Goal: Check status: Check status

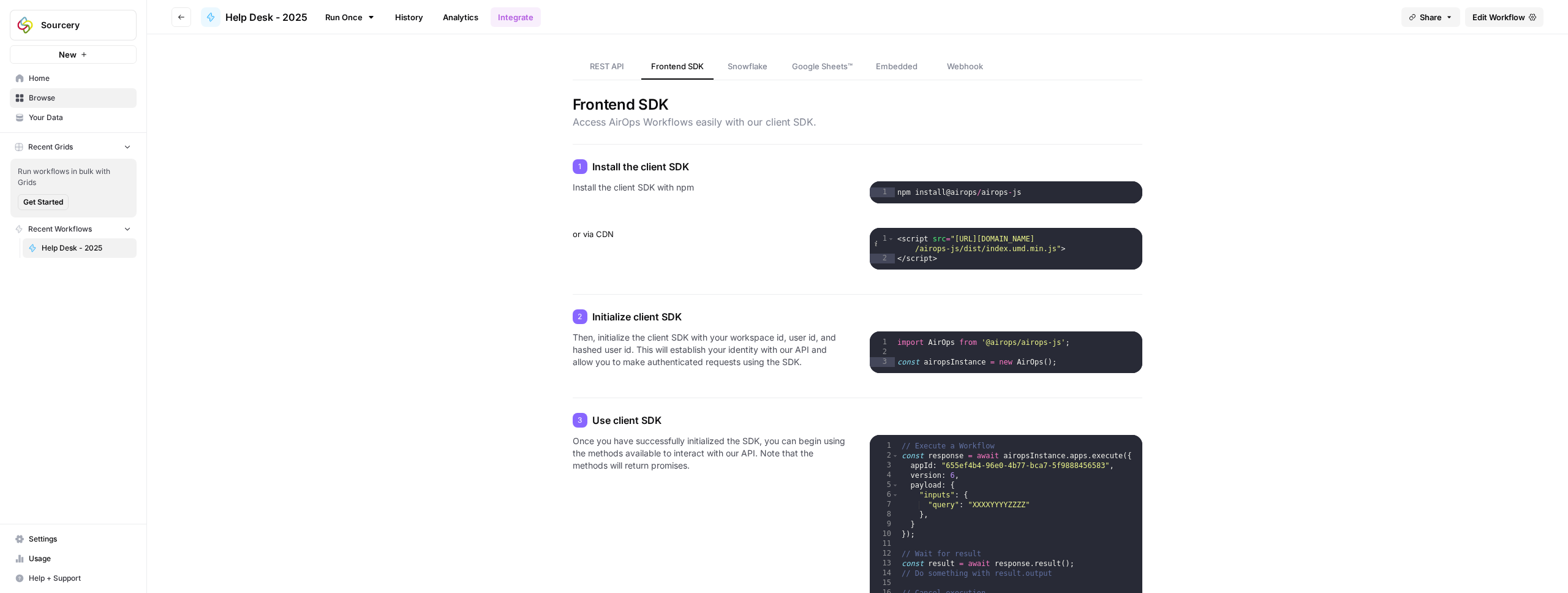
click at [176, 17] on button "Go back" at bounding box center [181, 17] width 20 height 20
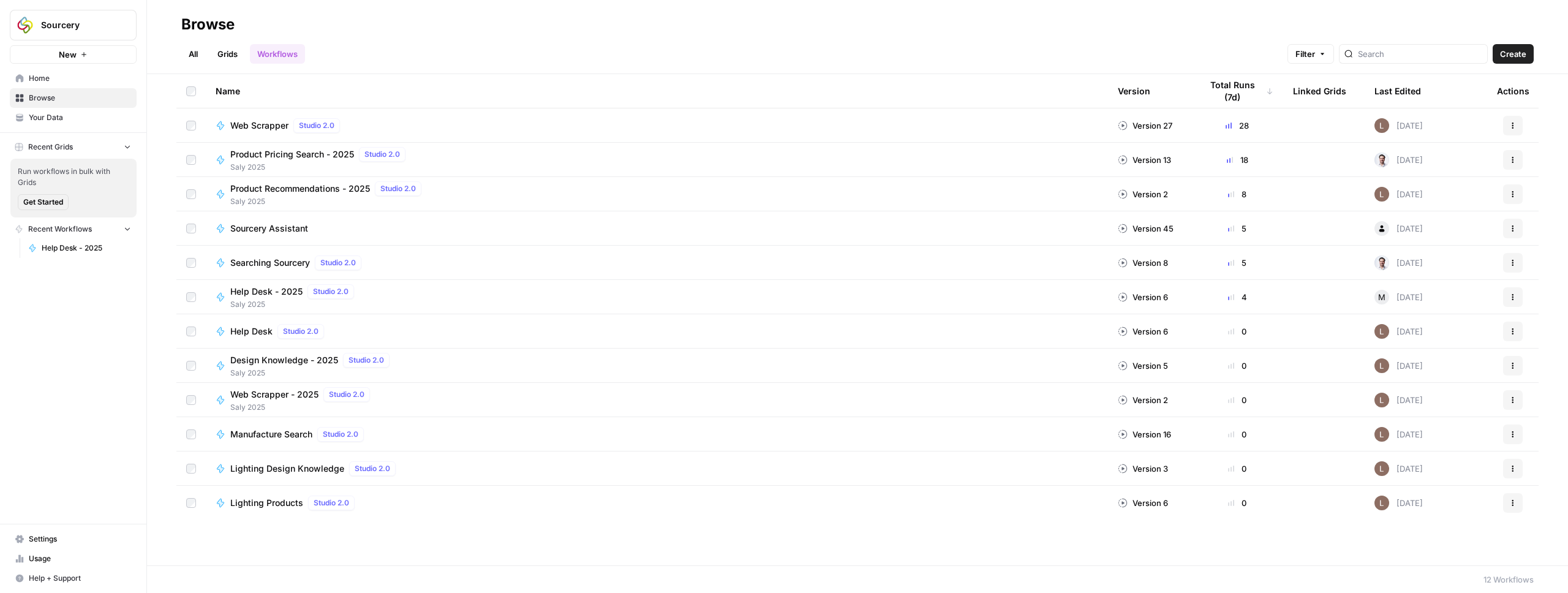
click at [46, 96] on span "Browse" at bounding box center [80, 97] width 102 height 11
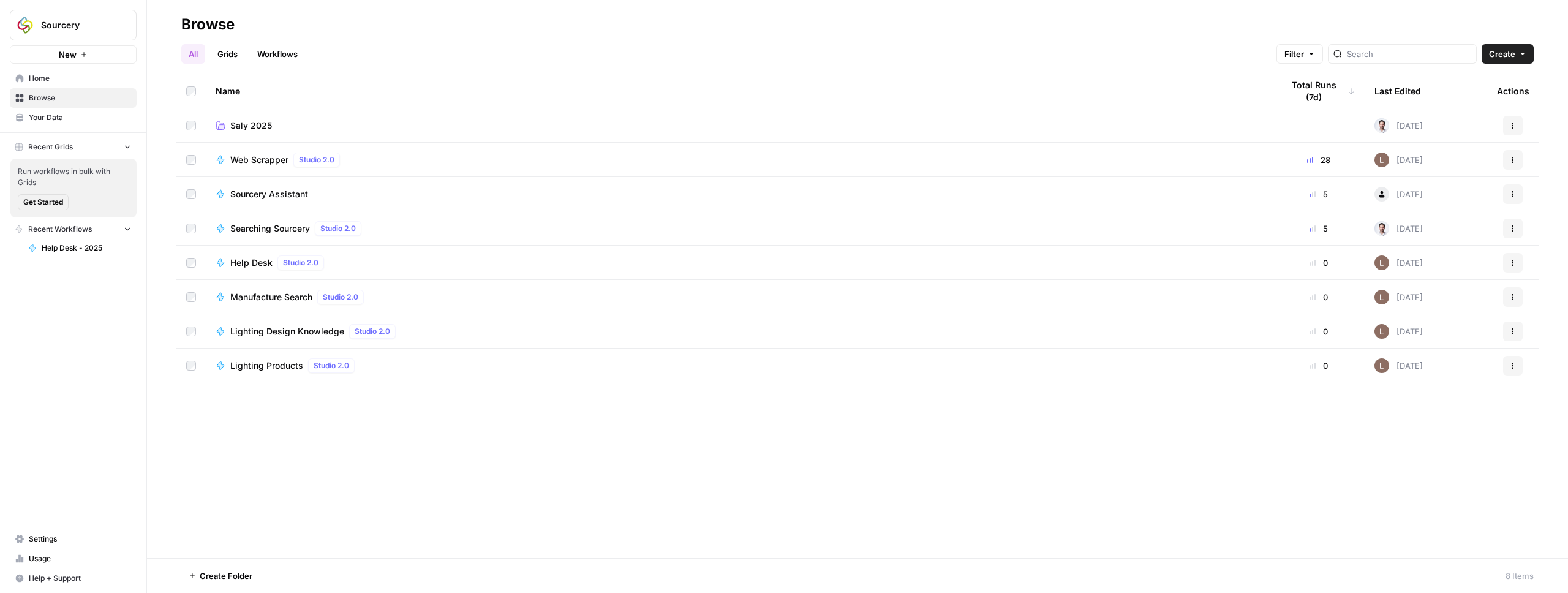
click at [280, 126] on link "Saly 2025" at bounding box center [738, 125] width 1047 height 12
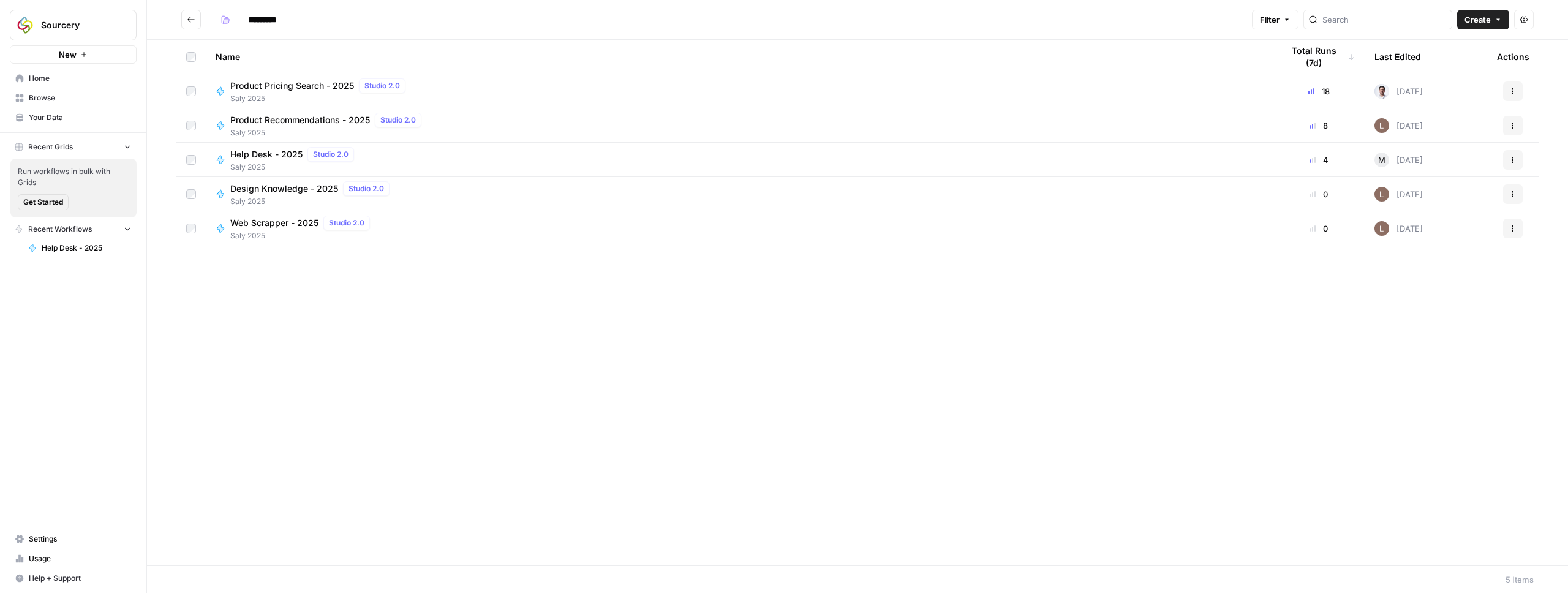
click at [323, 121] on span "Product Recommendations - 2025" at bounding box center [300, 120] width 140 height 12
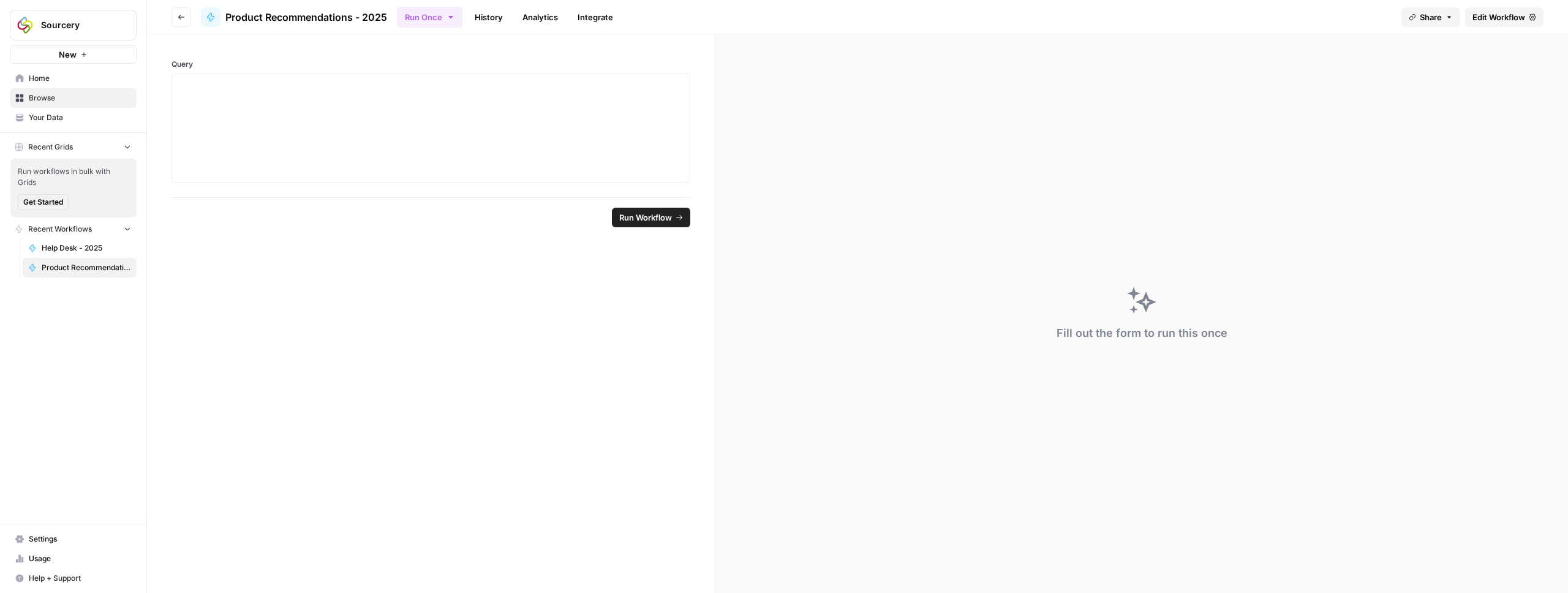
click at [486, 19] on link "History" at bounding box center [489, 17] width 43 height 20
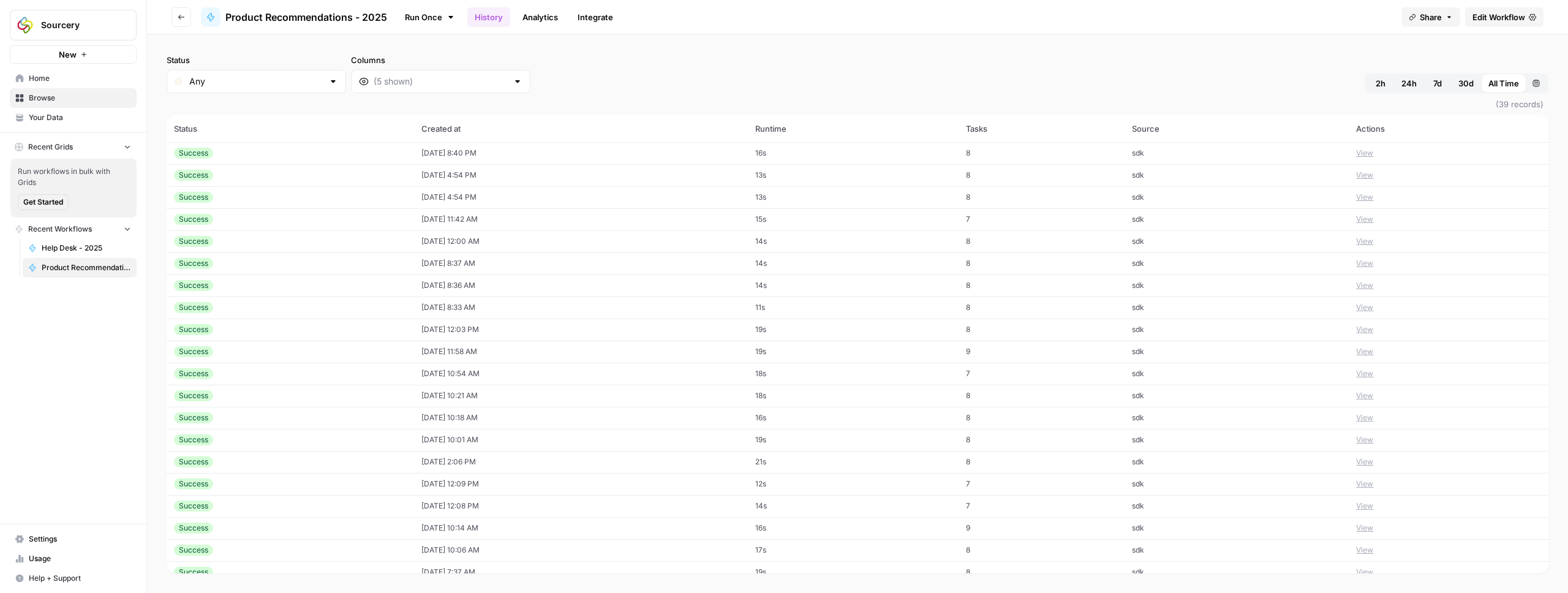
click at [231, 155] on div "Success" at bounding box center [290, 152] width 233 height 11
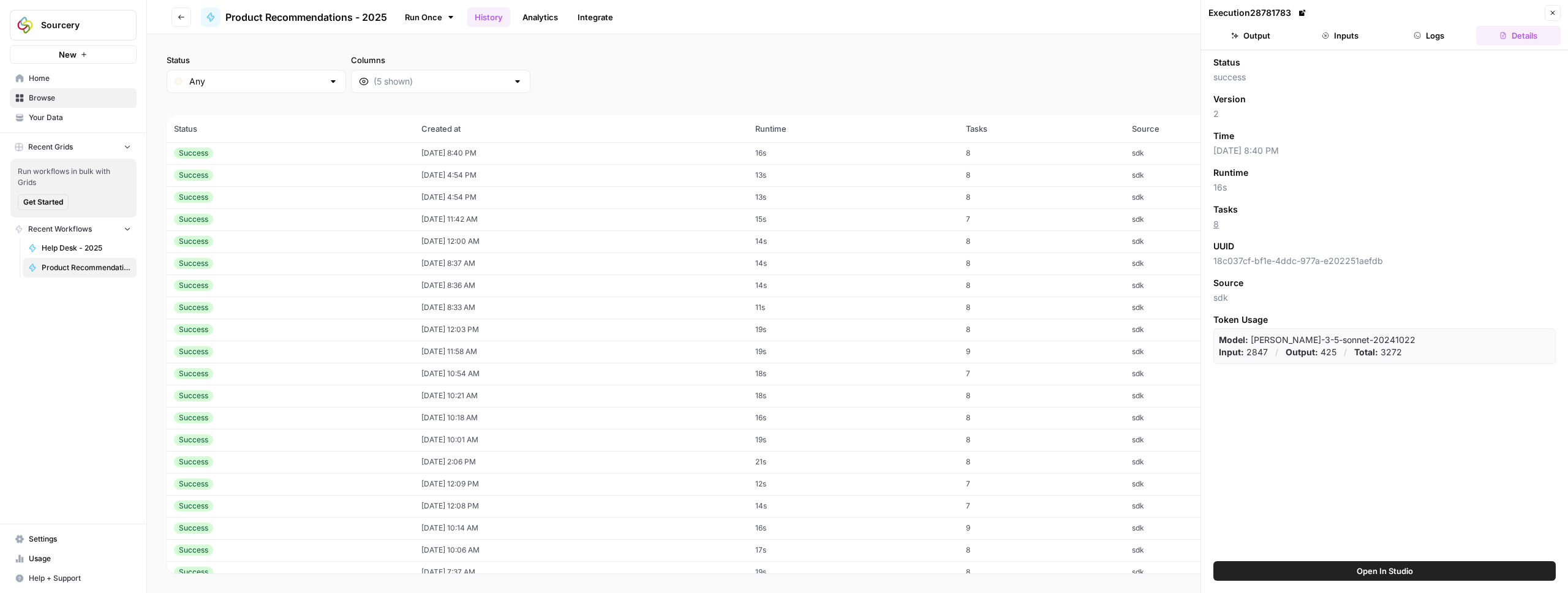
click at [1355, 38] on button "Inputs" at bounding box center [1340, 35] width 85 height 20
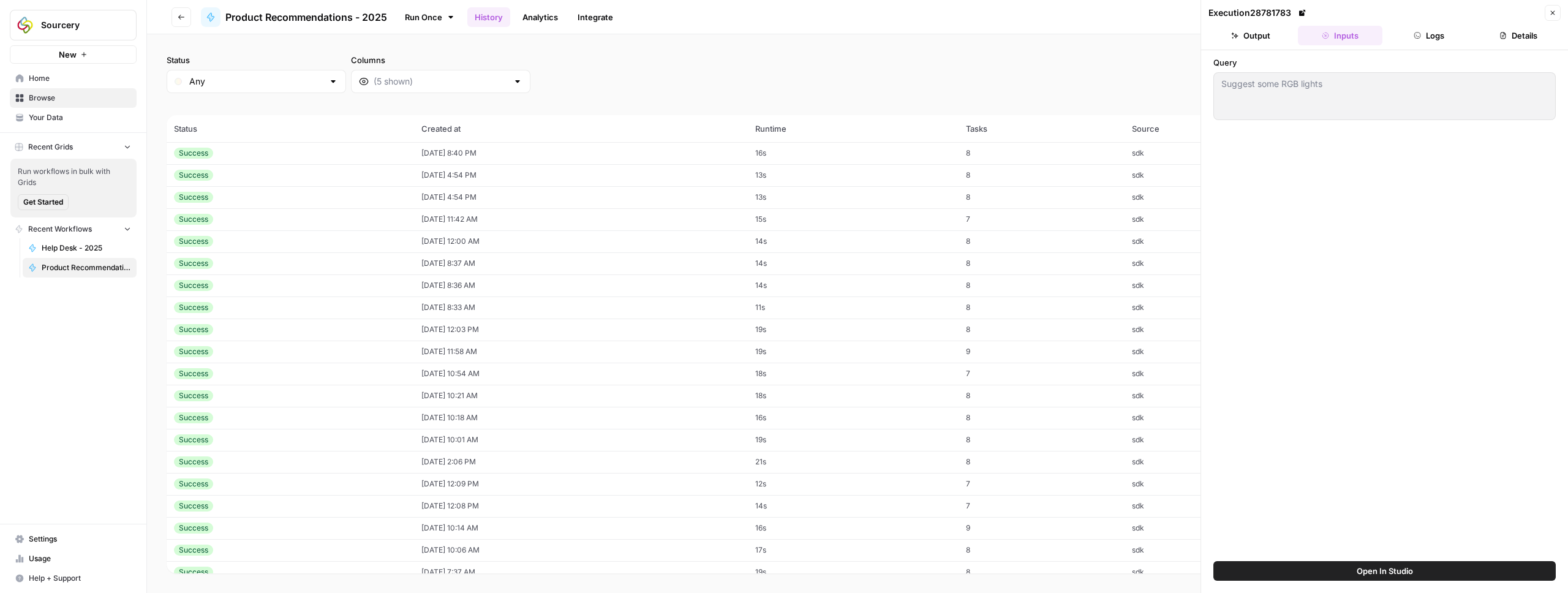
click at [1516, 35] on button "Details" at bounding box center [1518, 35] width 85 height 20
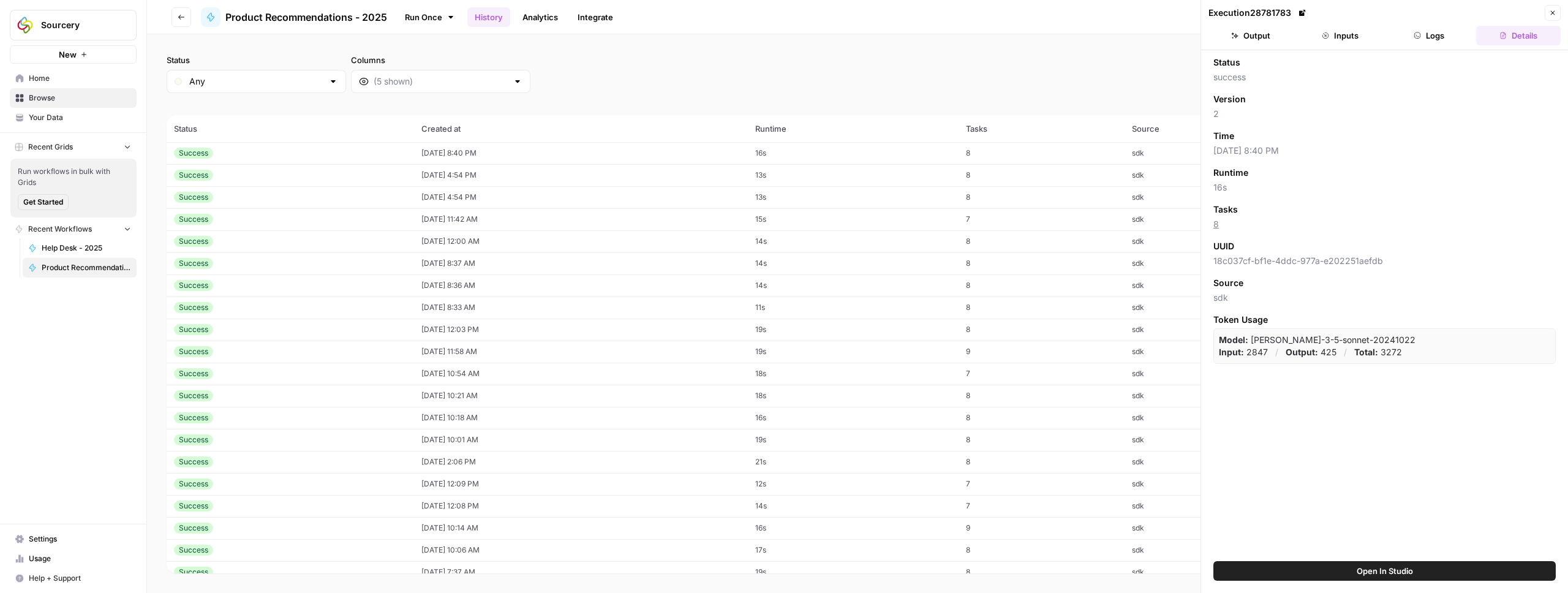
click at [1257, 37] on button "Output" at bounding box center [1250, 35] width 85 height 20
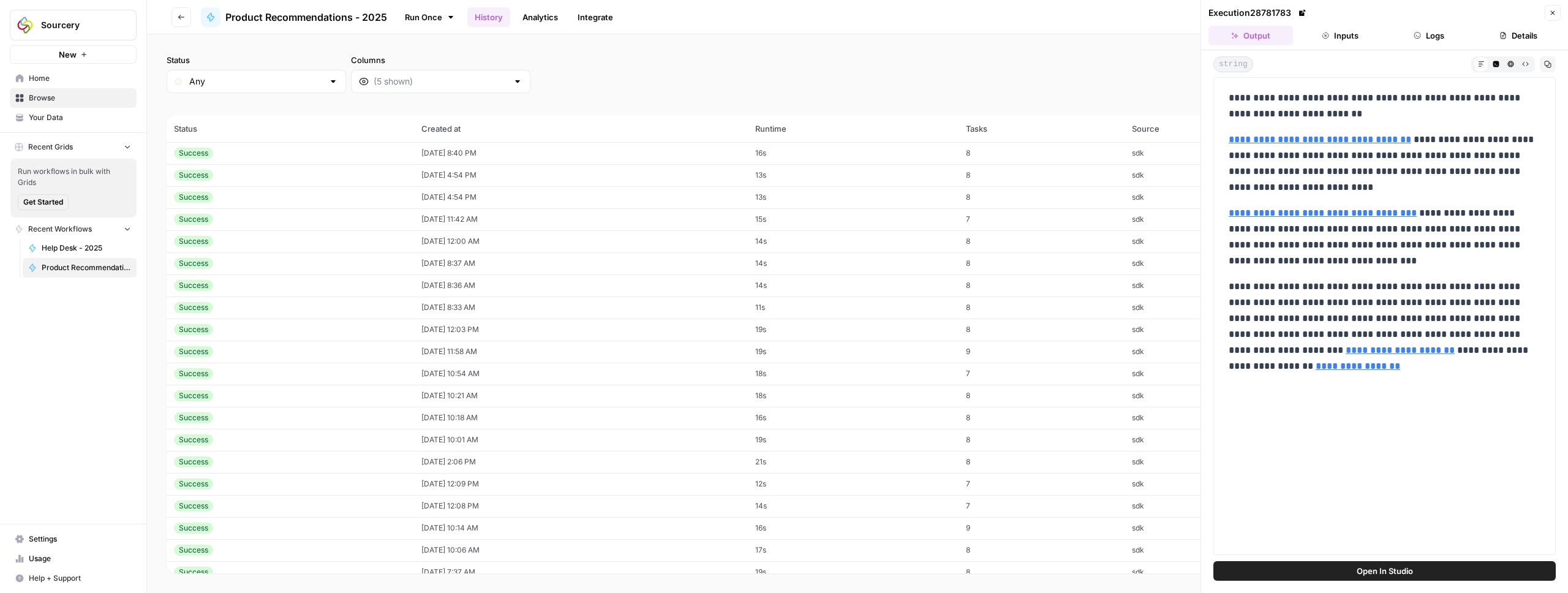
drag, startPoint x: 1225, startPoint y: 97, endPoint x: 1339, endPoint y: 359, distance: 285.7
click at [1339, 360] on div "**********" at bounding box center [1384, 232] width 326 height 294
copy div "**********"
click at [1509, 33] on button "Details" at bounding box center [1518, 35] width 85 height 20
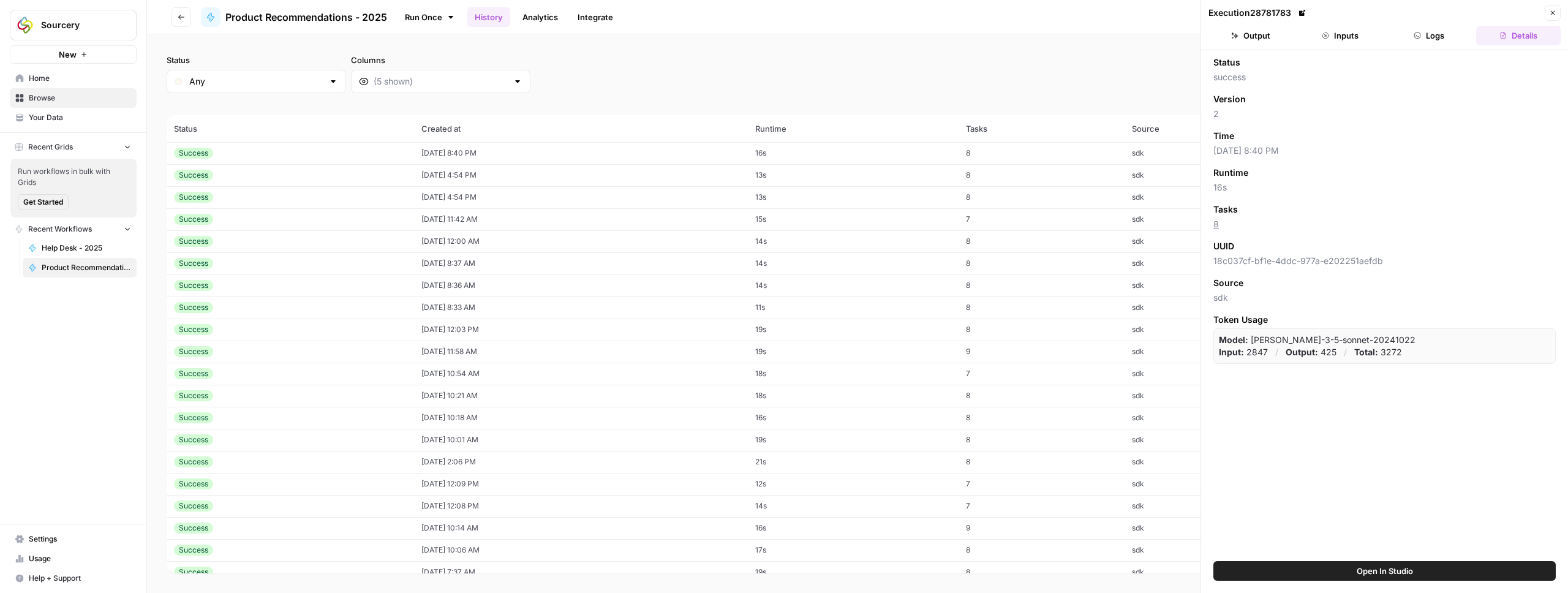
click at [1277, 40] on button "Output" at bounding box center [1250, 35] width 85 height 20
